Goal: Navigation & Orientation: Find specific page/section

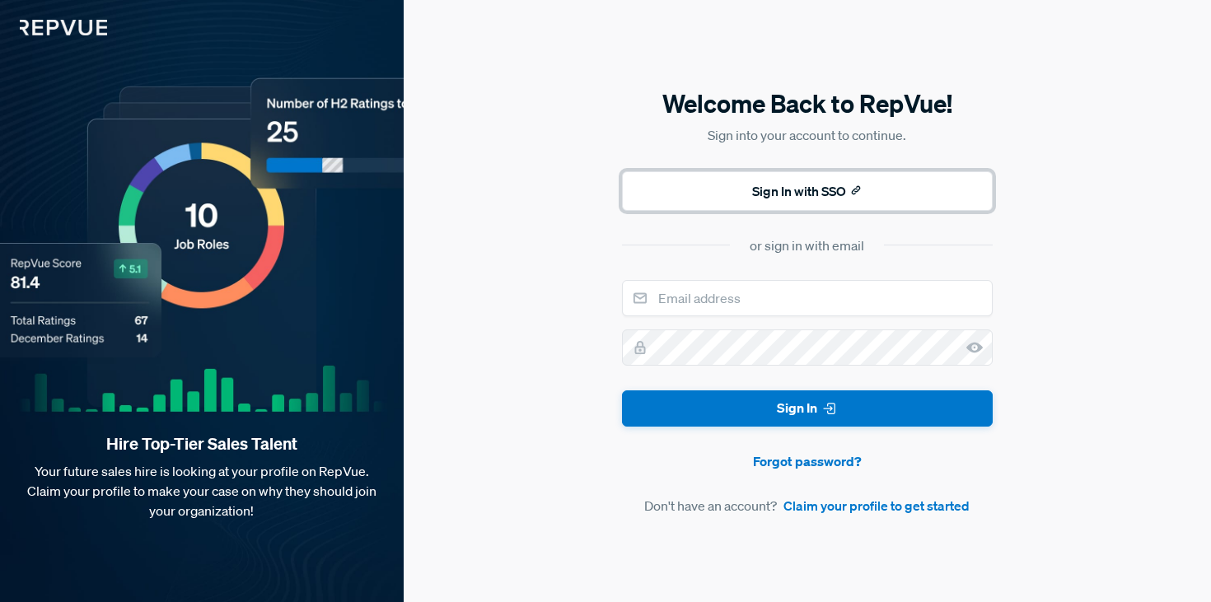
click at [880, 193] on button "Sign In with SSO" at bounding box center [807, 191] width 371 height 40
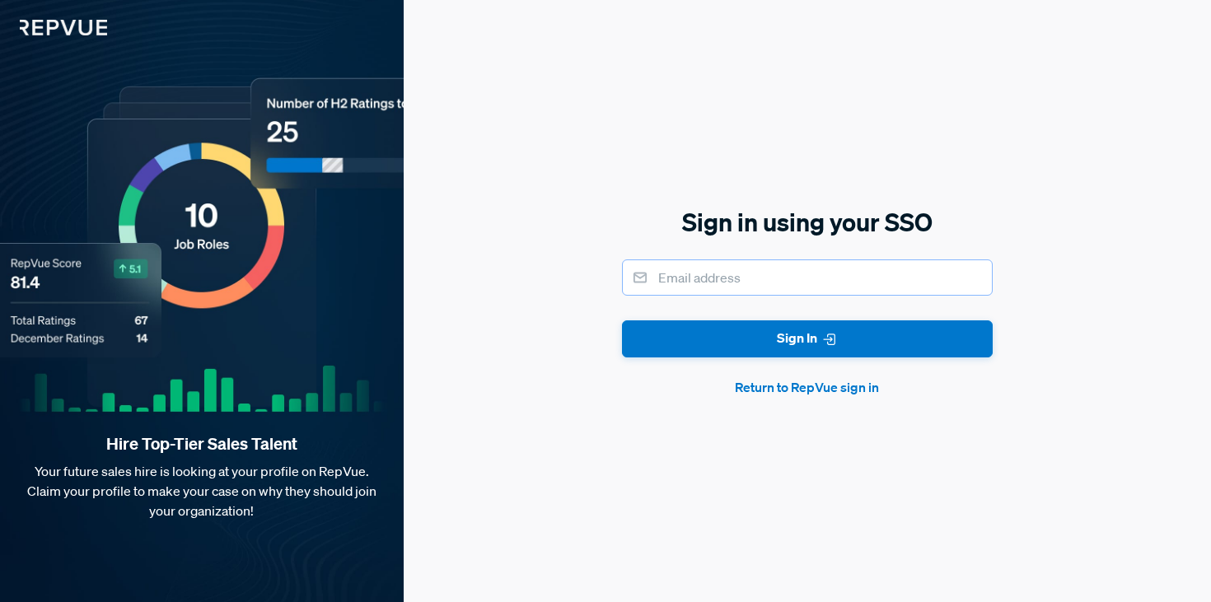
click at [802, 276] on input "email" at bounding box center [807, 277] width 371 height 36
type input "holly.dyche@chainguard.dev"
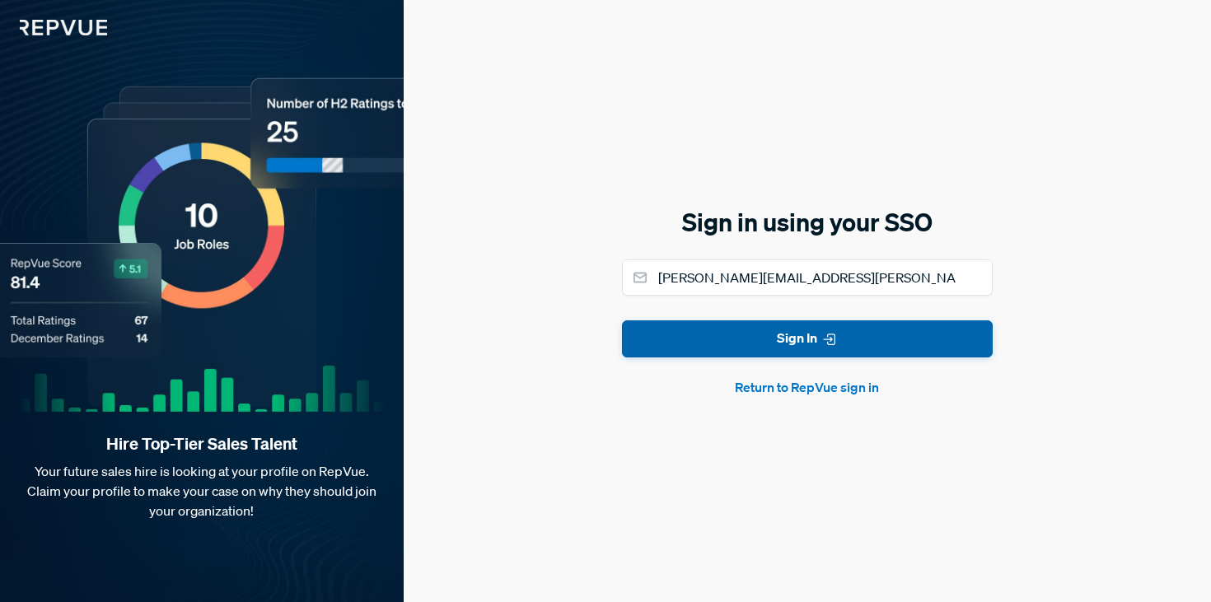
click at [783, 333] on button "Sign In" at bounding box center [807, 338] width 371 height 37
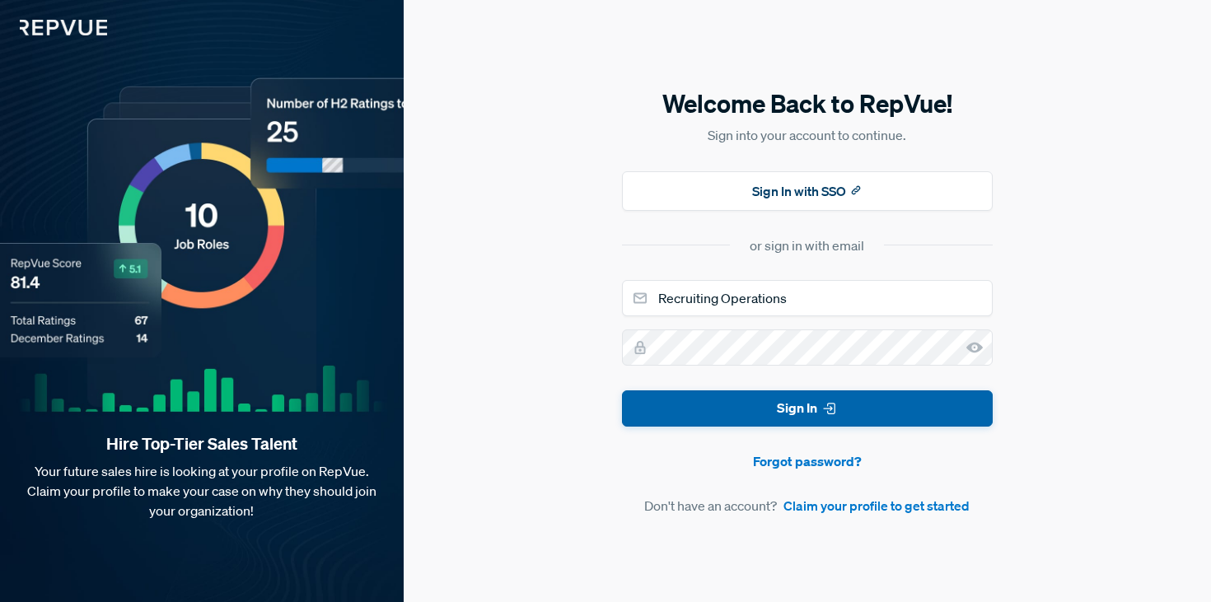
click at [799, 425] on button "Sign In" at bounding box center [807, 408] width 371 height 37
click at [800, 418] on button "Sign In" at bounding box center [807, 408] width 371 height 37
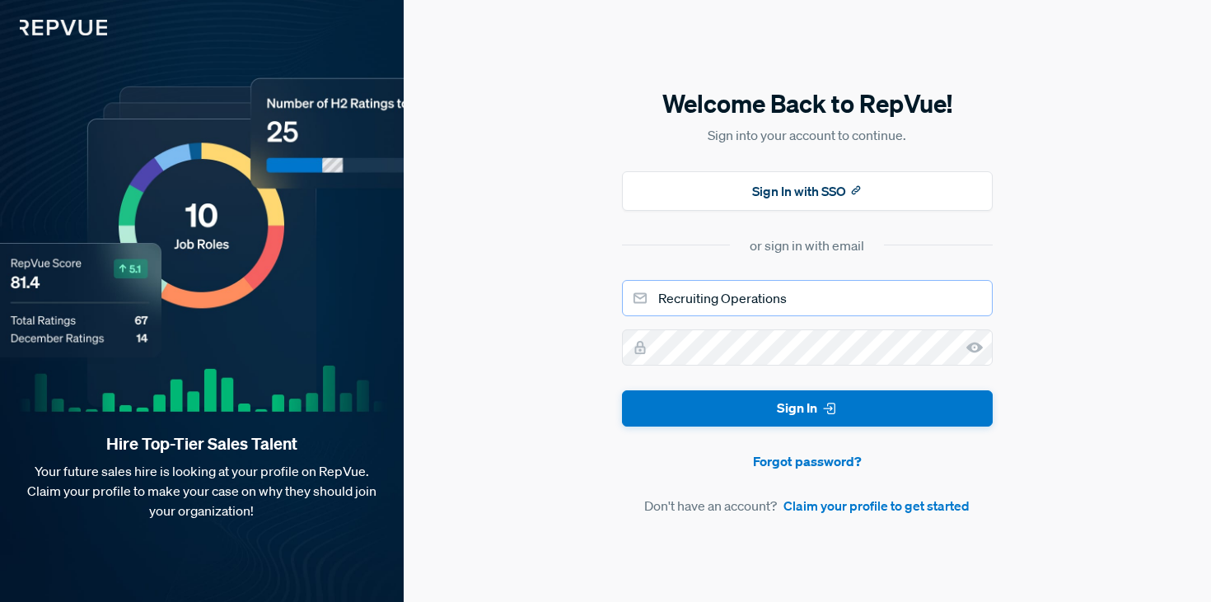
drag, startPoint x: 646, startPoint y: 300, endPoint x: 600, endPoint y: 298, distance: 46.2
click at [597, 300] on div "Welcome Back to RepVue! Sign into your account to continue. Sign In with SSO or…" at bounding box center [807, 301] width 807 height 602
type input "holly.dyche@chainguard.dev"
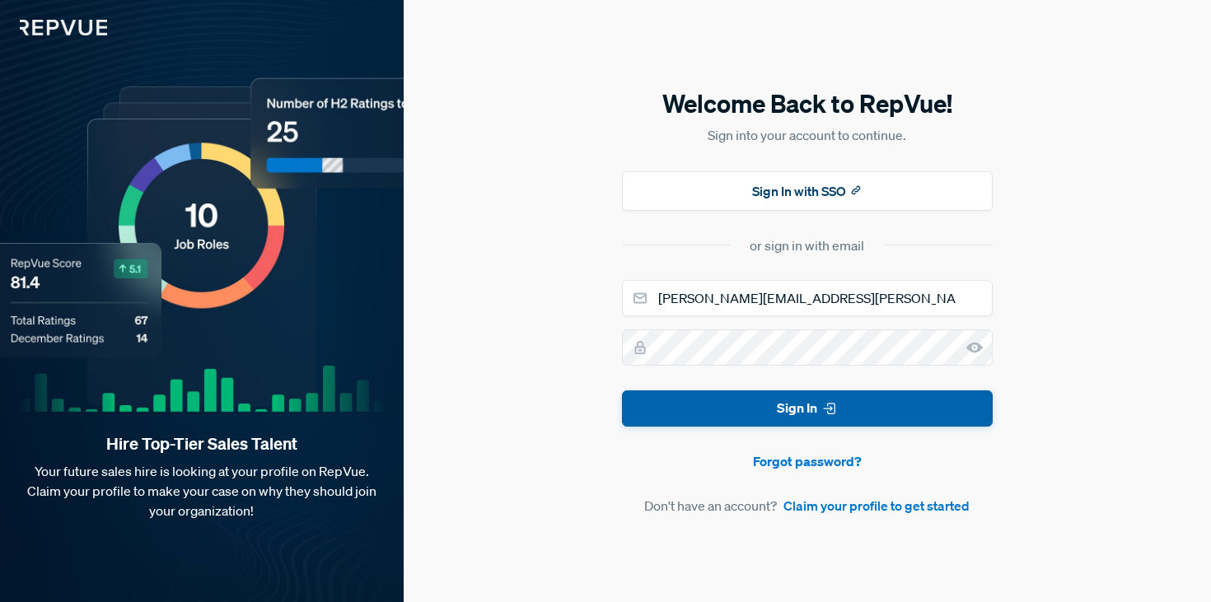
click at [732, 394] on button "Sign In" at bounding box center [807, 408] width 371 height 37
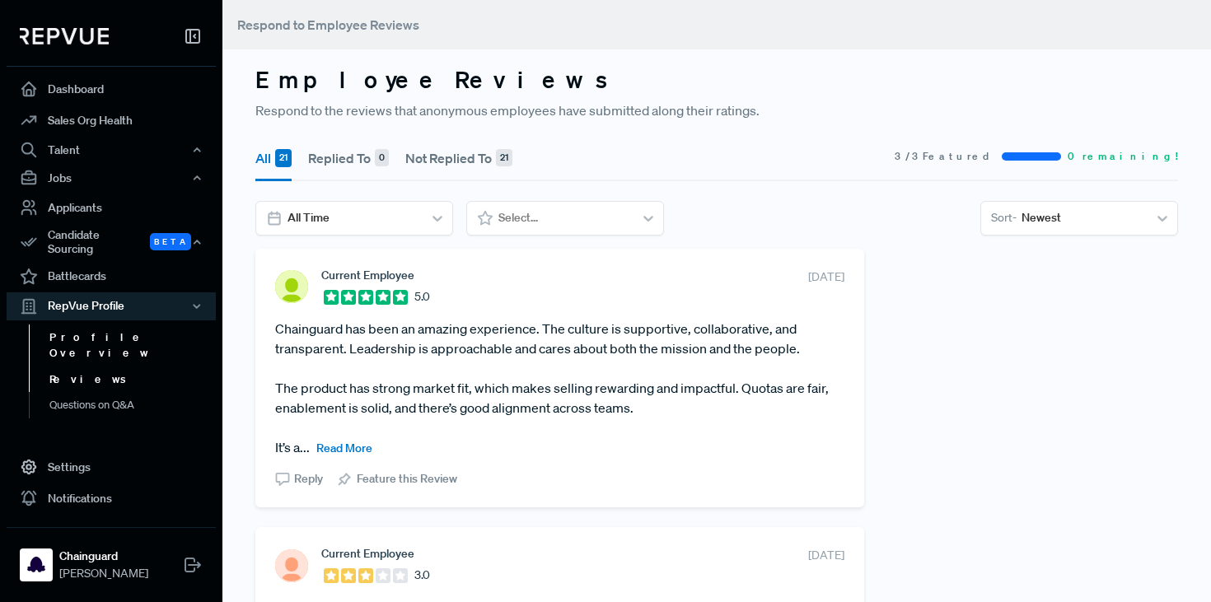
click at [124, 325] on link "Profile Overview" at bounding box center [133, 346] width 209 height 42
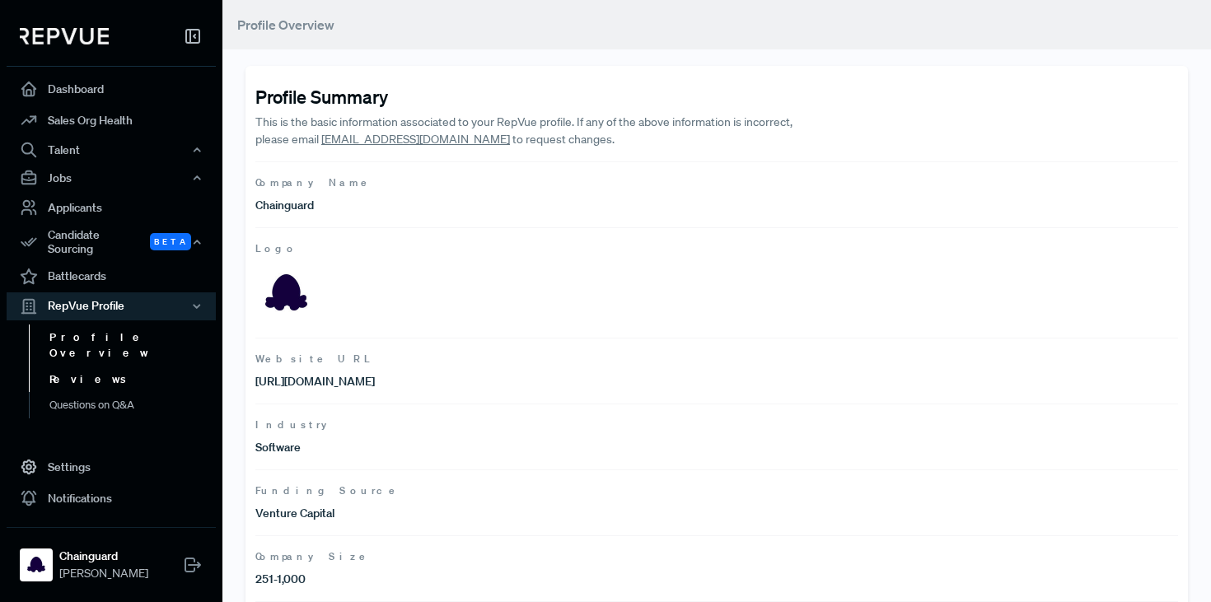
click at [80, 367] on link "Reviews" at bounding box center [133, 380] width 209 height 26
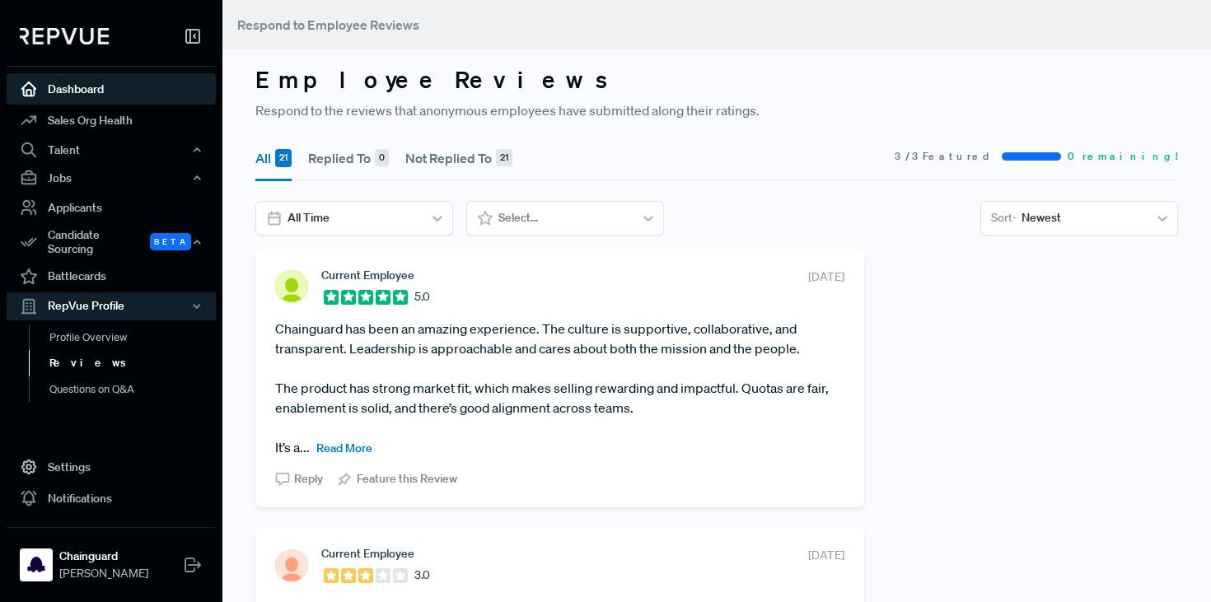
click at [95, 87] on link "Dashboard" at bounding box center [111, 88] width 209 height 31
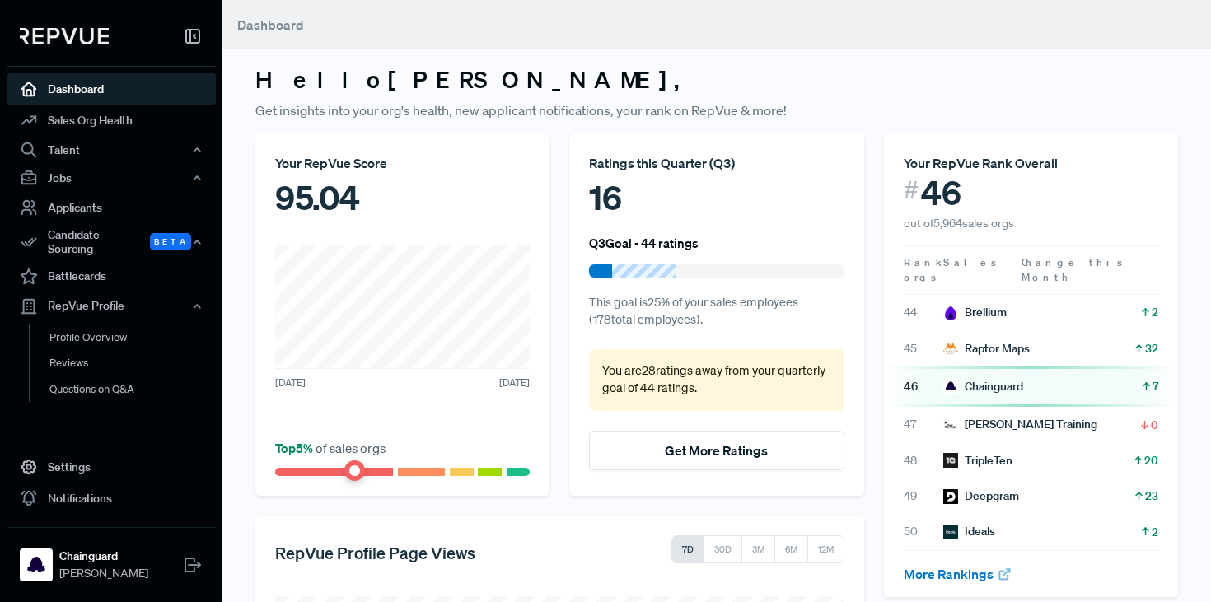
click at [82, 30] on img at bounding box center [64, 36] width 89 height 16
click at [63, 33] on img at bounding box center [64, 36] width 89 height 16
click at [974, 452] on div "TripleTen" at bounding box center [977, 460] width 69 height 17
click at [1134, 455] on icon at bounding box center [1138, 461] width 12 height 12
click at [985, 452] on div "TripleTen" at bounding box center [977, 460] width 69 height 17
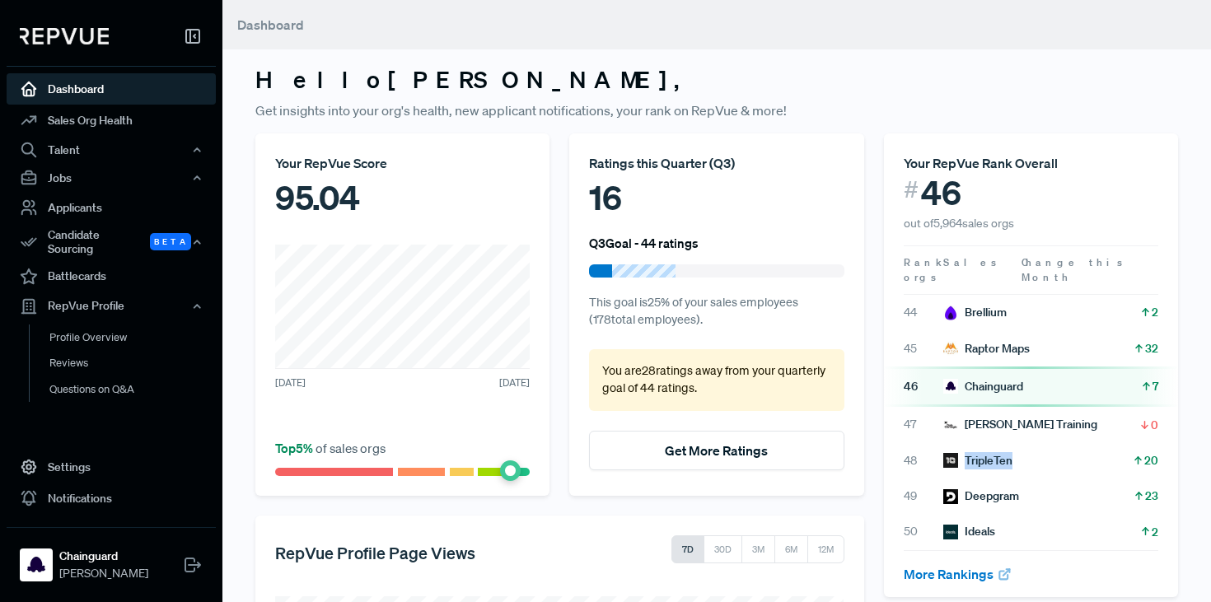
click at [985, 452] on div "TripleTen" at bounding box center [977, 460] width 69 height 17
click at [966, 566] on link "More Rankings" at bounding box center [958, 574] width 109 height 16
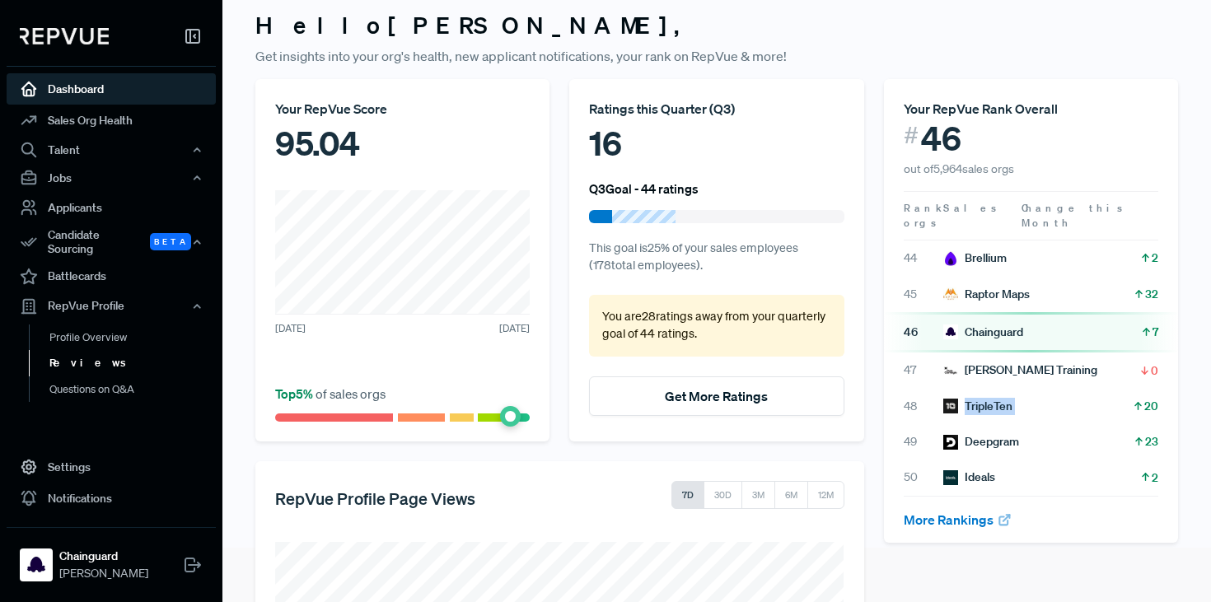
scroll to position [55, 0]
click at [86, 354] on link "Reviews" at bounding box center [133, 363] width 209 height 26
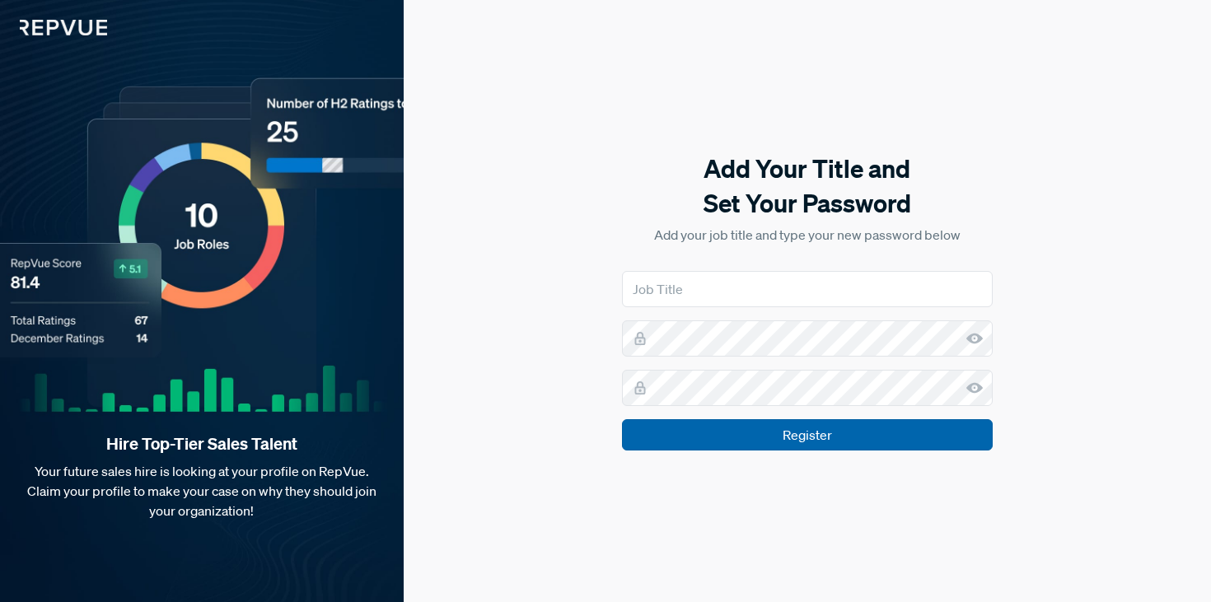
type input "Recruiting Operations"
click at [792, 439] on input "Register" at bounding box center [807, 434] width 371 height 31
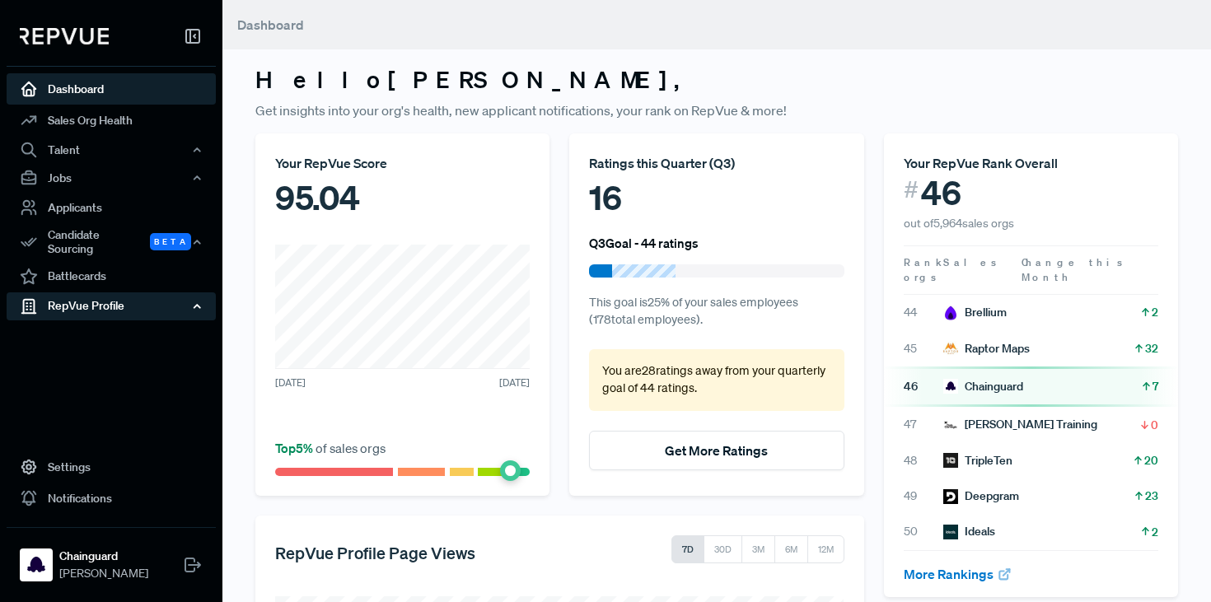
click at [96, 301] on div "RepVue Profile" at bounding box center [111, 306] width 209 height 28
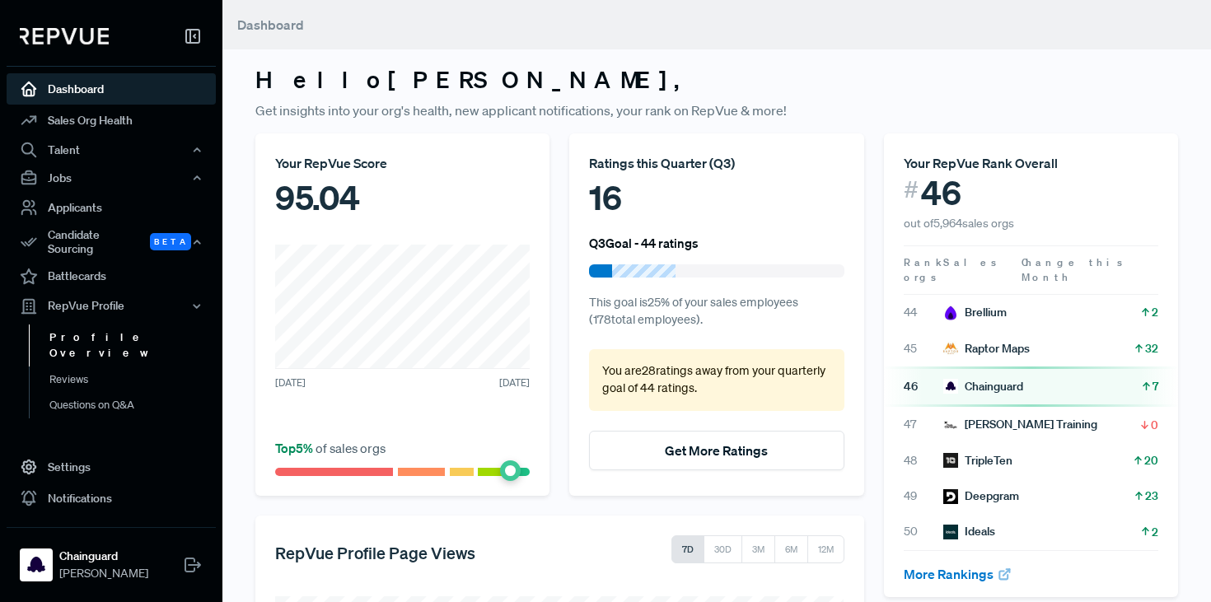
click at [97, 325] on link "Profile Overview" at bounding box center [133, 346] width 209 height 42
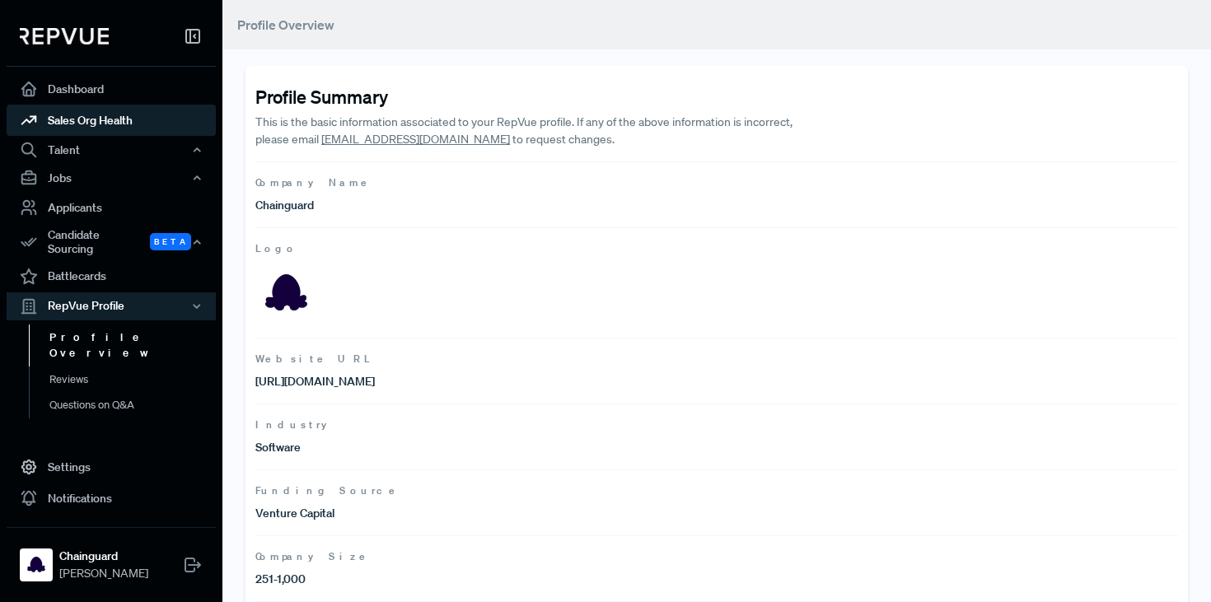
click at [92, 126] on link "Sales Org Health" at bounding box center [111, 120] width 209 height 31
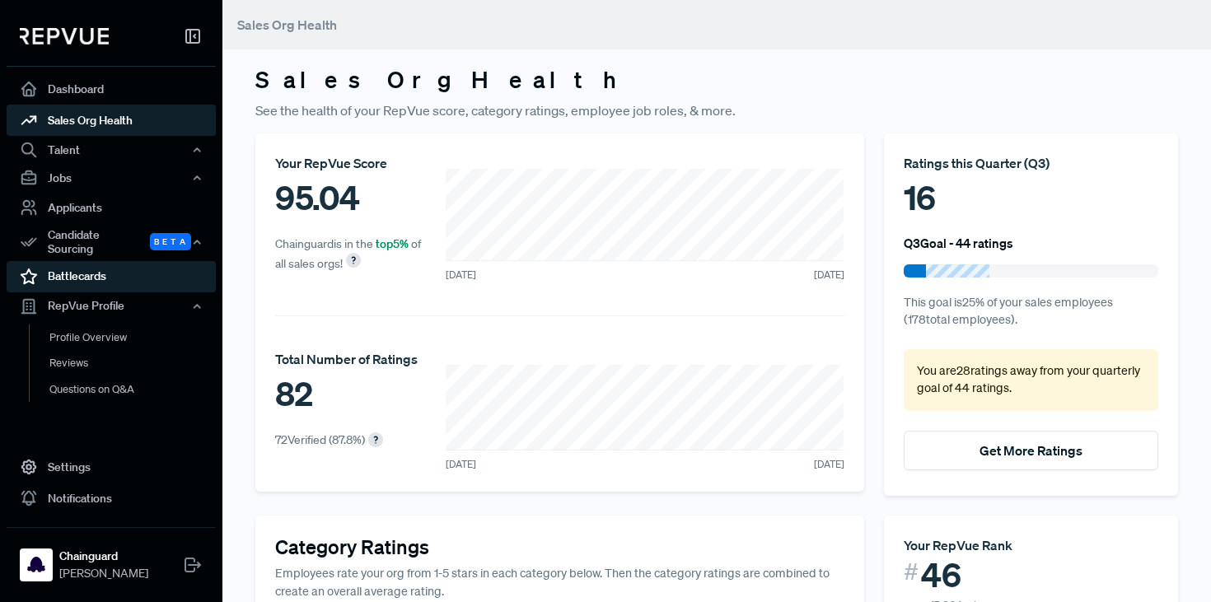
click at [117, 269] on link "Battlecards" at bounding box center [111, 276] width 209 height 31
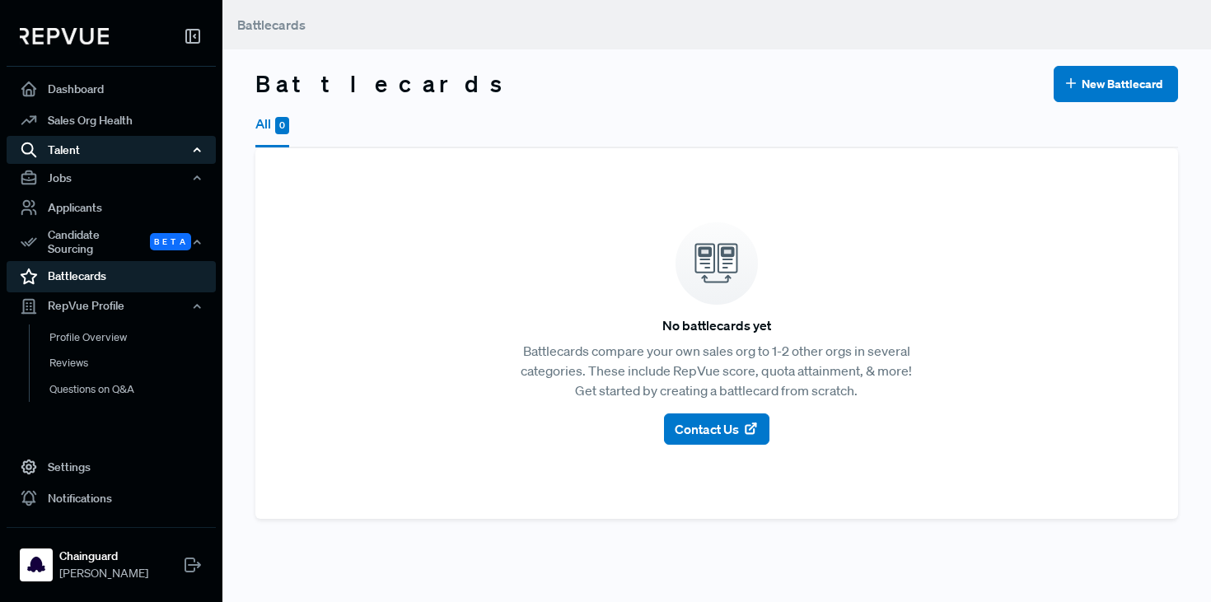
click at [73, 150] on div "Talent" at bounding box center [111, 150] width 209 height 28
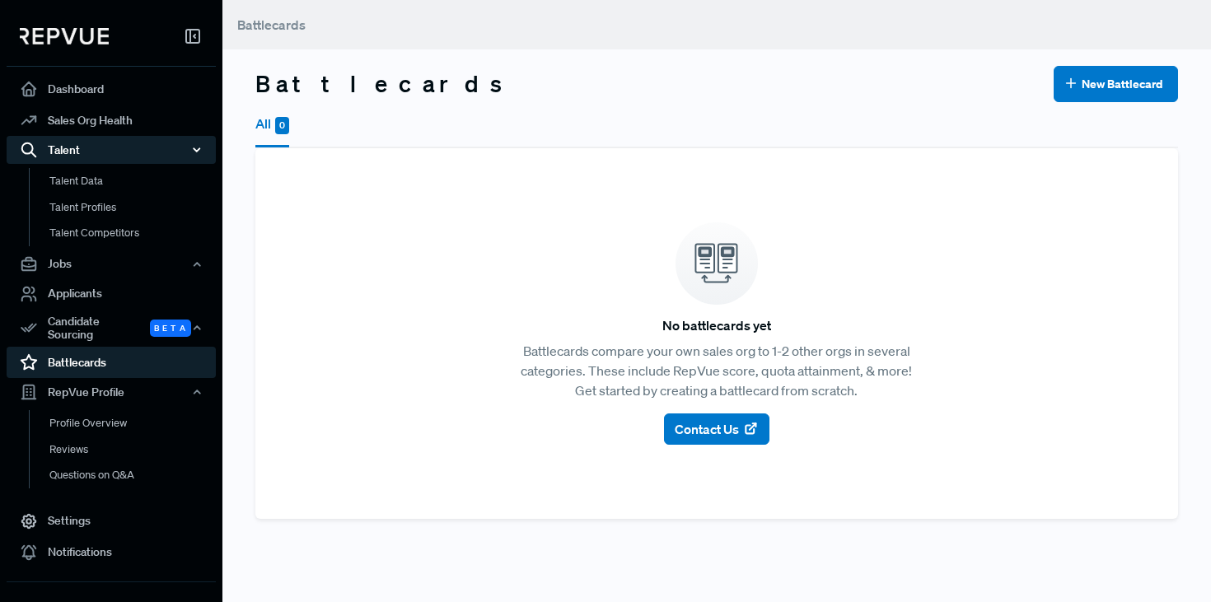
click at [73, 150] on div "Talent" at bounding box center [111, 150] width 209 height 28
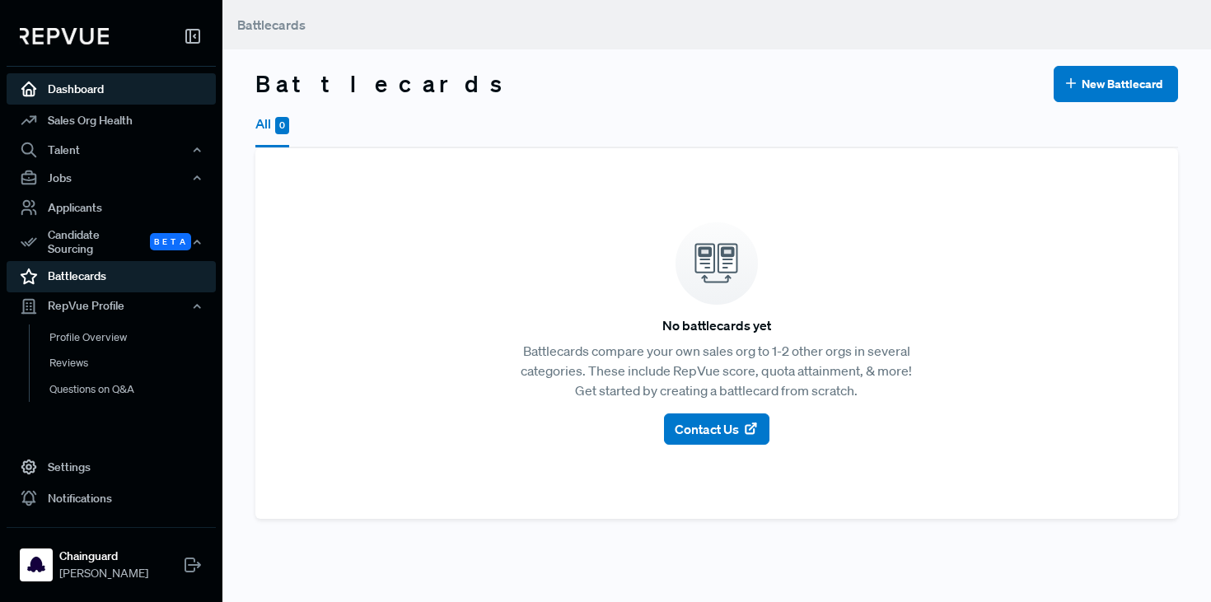
click at [86, 94] on link "Dashboard" at bounding box center [111, 88] width 209 height 31
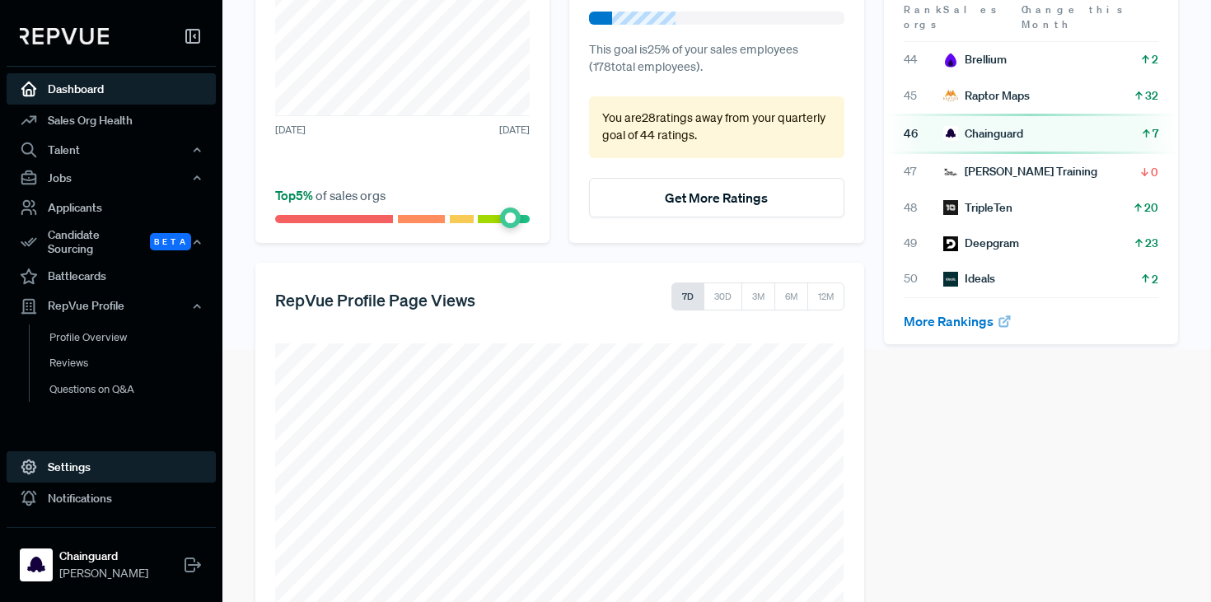
scroll to position [324, 0]
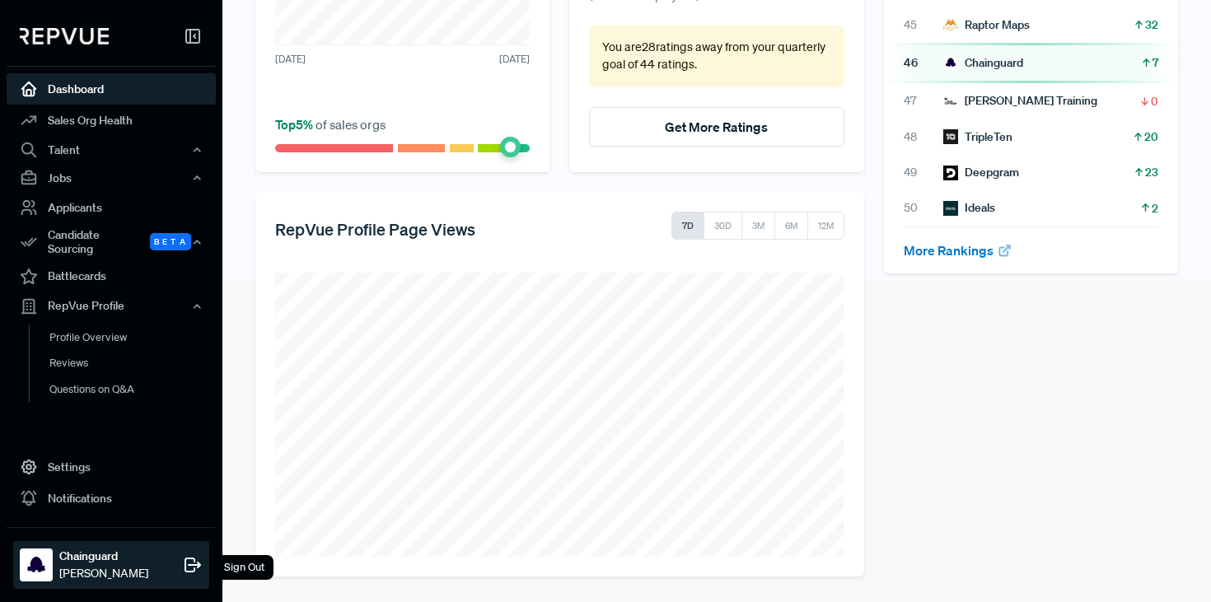
click at [101, 552] on strong "Chainguard" at bounding box center [103, 556] width 89 height 17
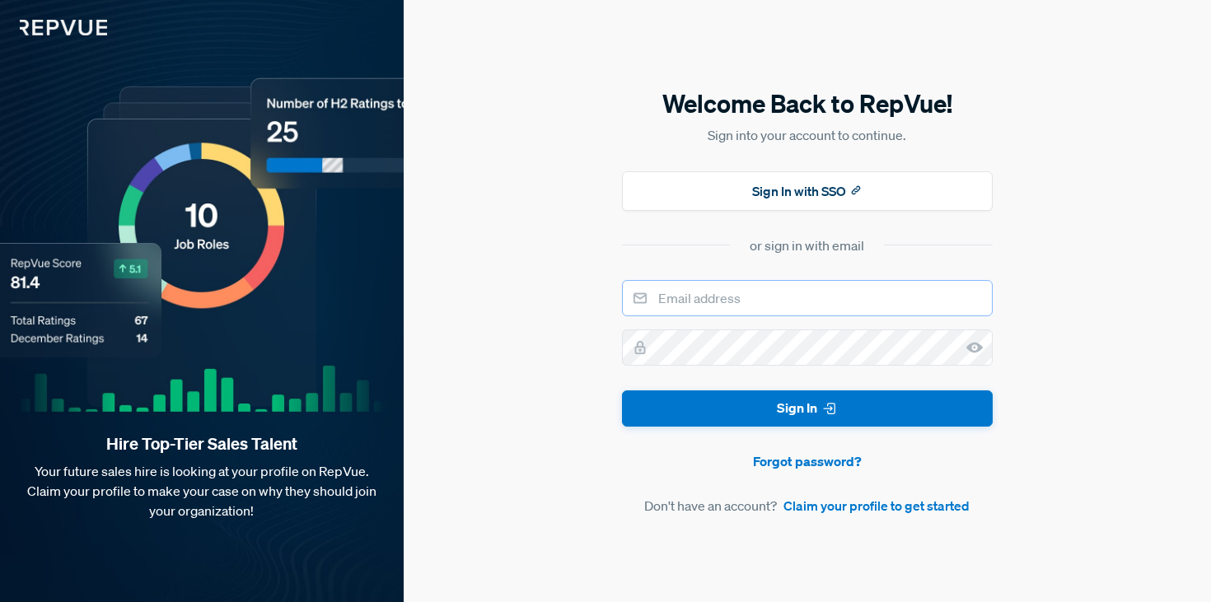
type input "Recruiting Operations"
